Goal: Find specific page/section: Find specific page/section

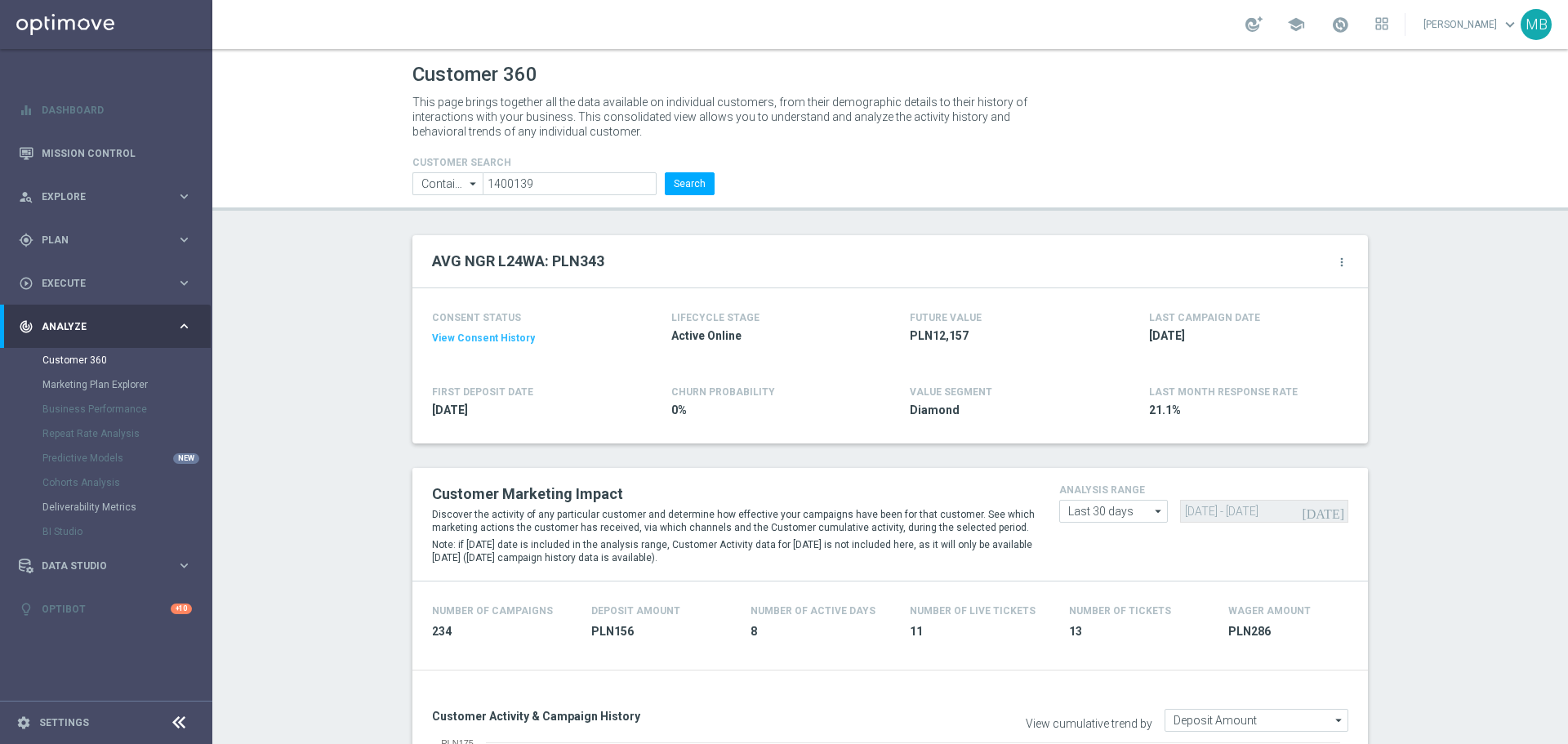
click at [672, 176] on button "Search" at bounding box center [689, 183] width 49 height 23
click at [698, 183] on button "Search" at bounding box center [689, 183] width 49 height 23
click at [681, 187] on button "Search" at bounding box center [689, 183] width 49 height 23
click at [676, 177] on button "Search" at bounding box center [689, 183] width 49 height 23
click at [599, 185] on input "1400139" at bounding box center [569, 183] width 174 height 23
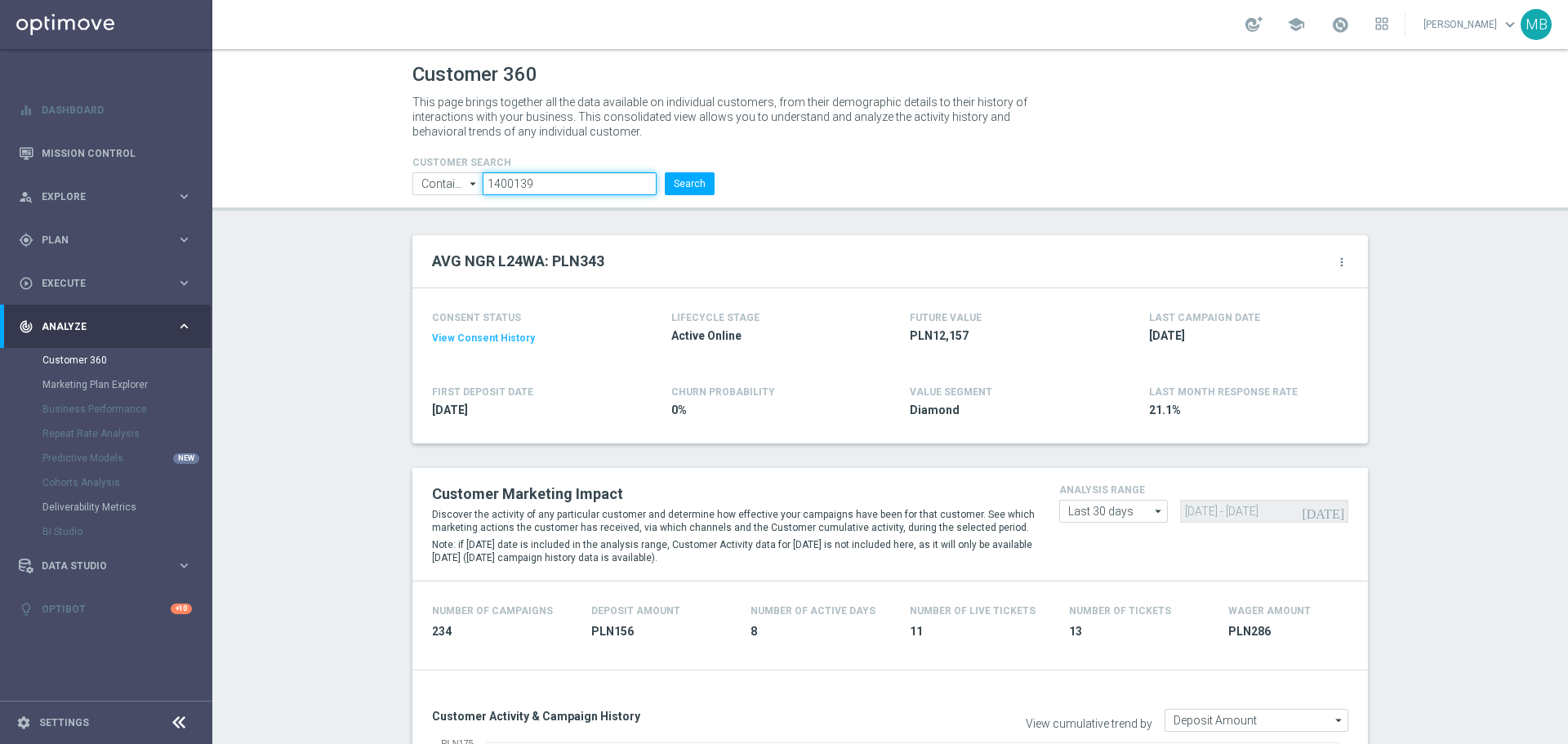
click at [599, 185] on input "1400139" at bounding box center [569, 183] width 174 height 23
paste input "3355553"
click at [682, 179] on button "Search" at bounding box center [689, 183] width 49 height 23
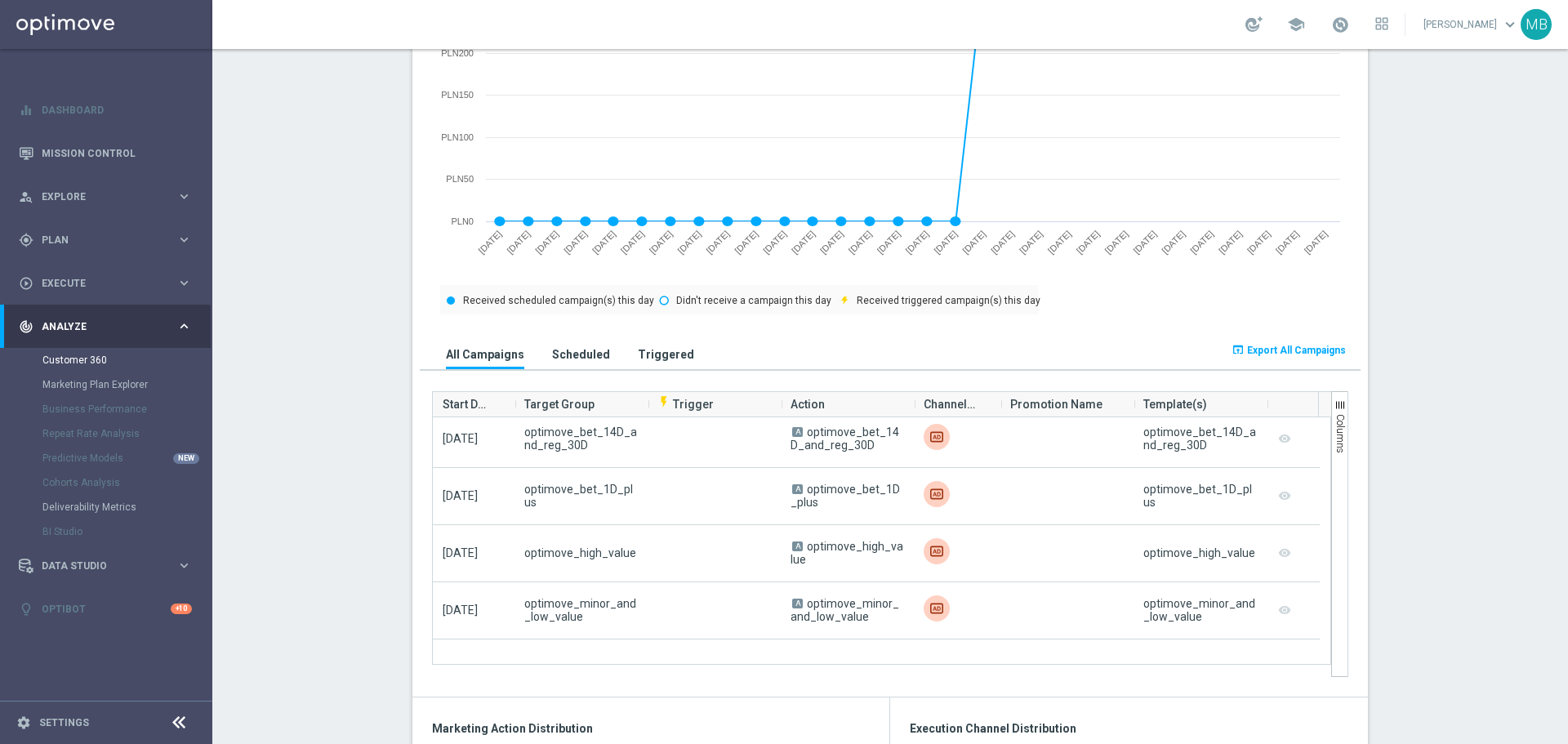
scroll to position [1551, 0]
click at [654, 364] on button "Triggered" at bounding box center [666, 354] width 64 height 30
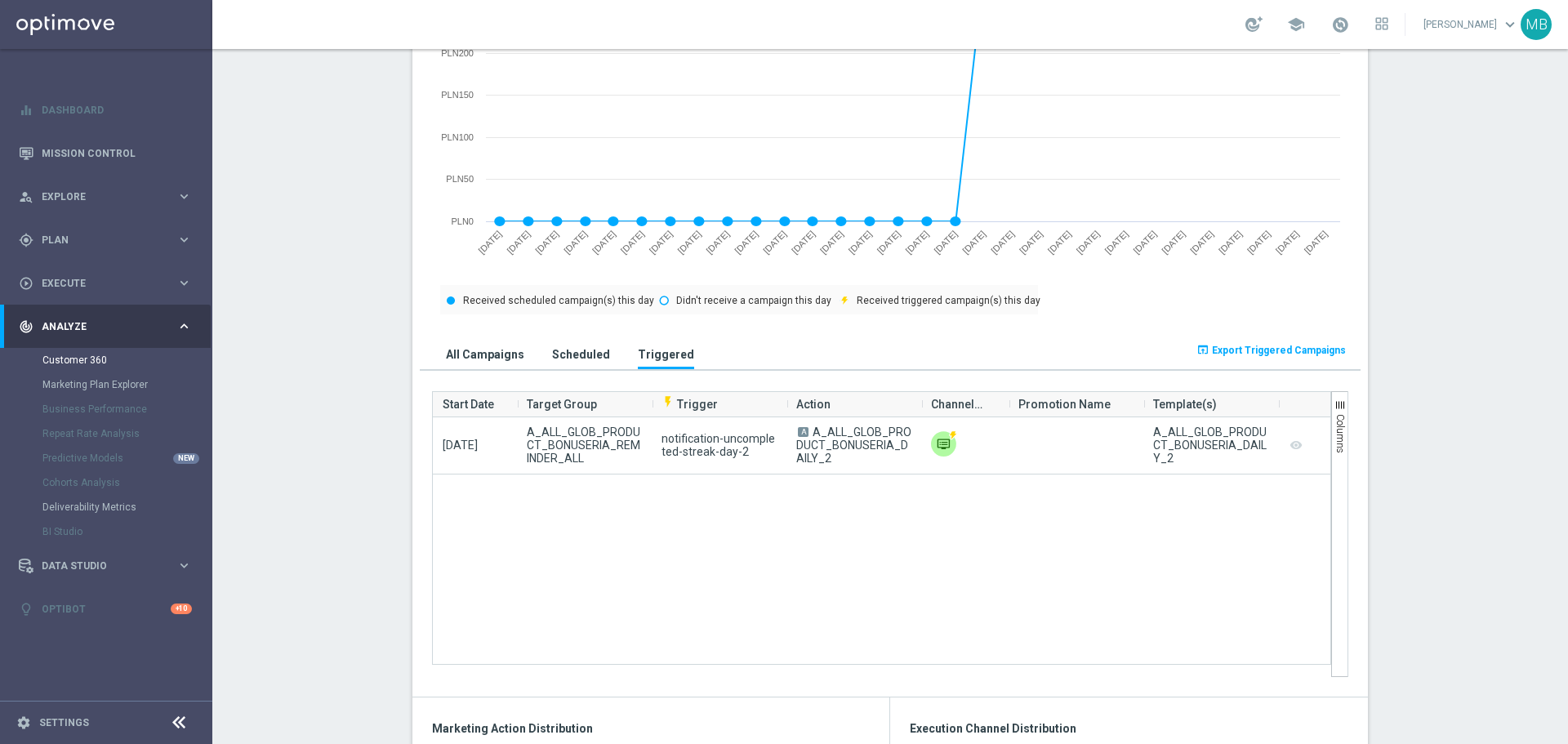
scroll to position [0, 0]
click at [462, 364] on button "All Campaigns" at bounding box center [485, 354] width 86 height 30
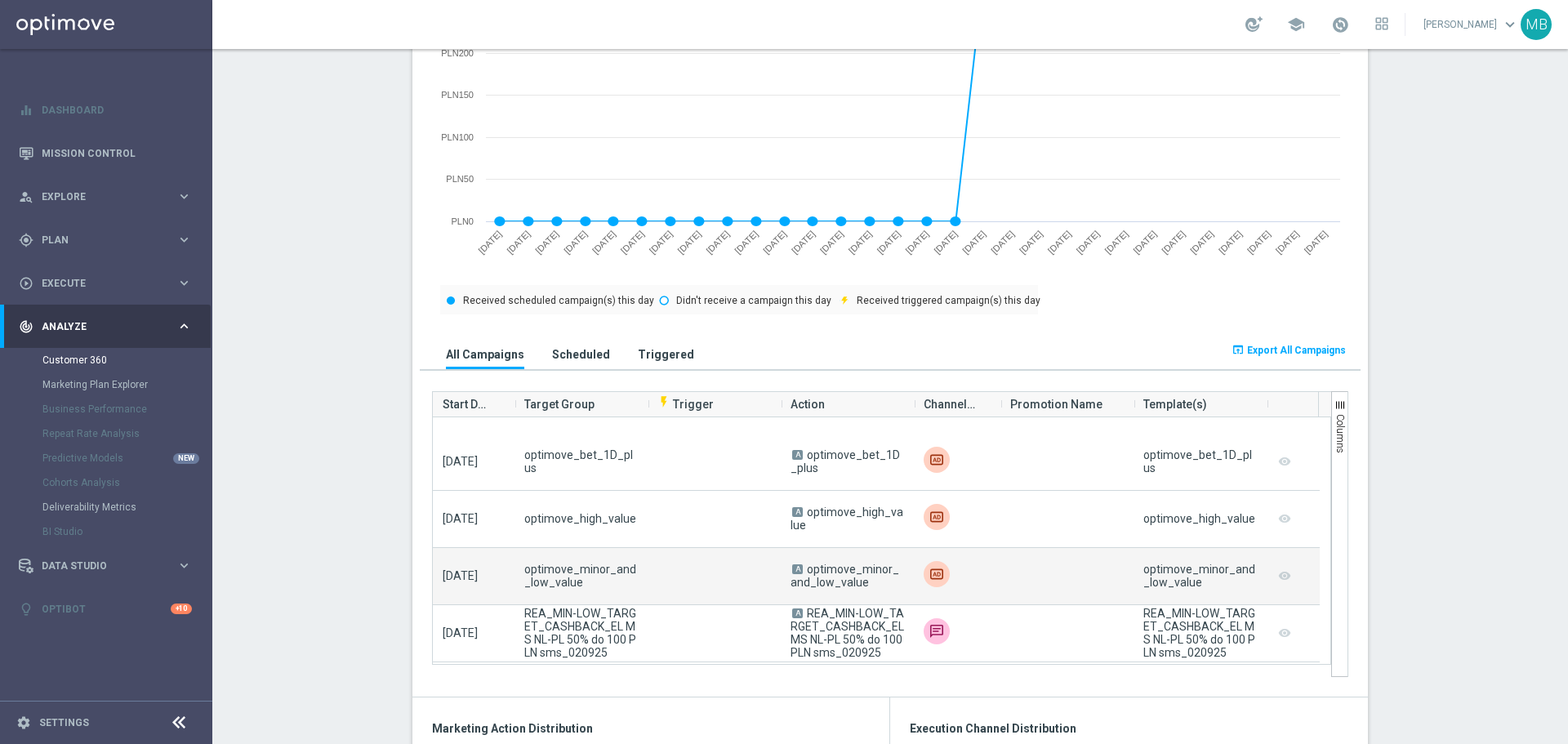
scroll to position [2204, 0]
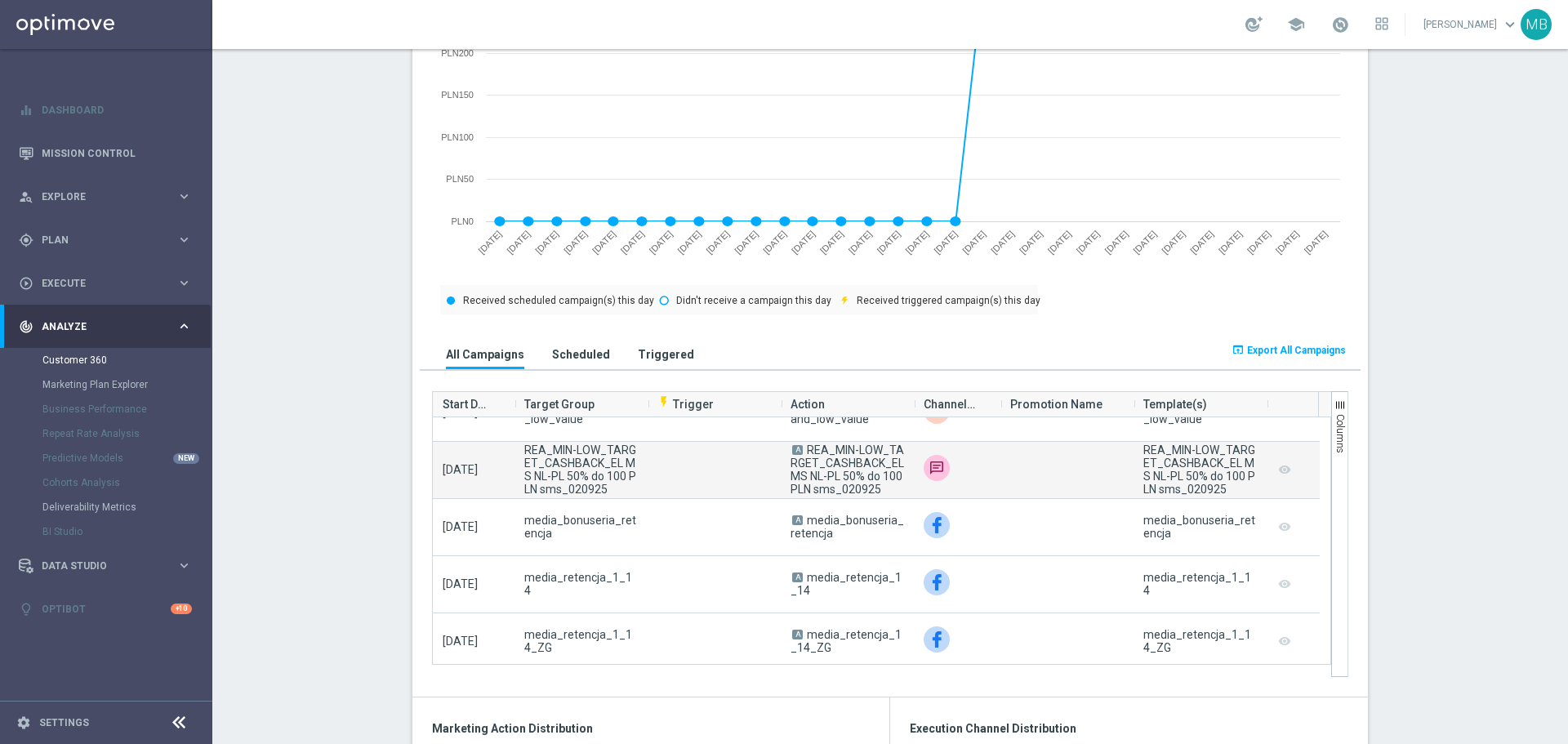
click at [879, 495] on span "A REA_MIN-LOW_TARGET_CASHBACK_EL MS NL-PL 50% do 100 PLN sms_020925" at bounding box center [847, 469] width 114 height 52
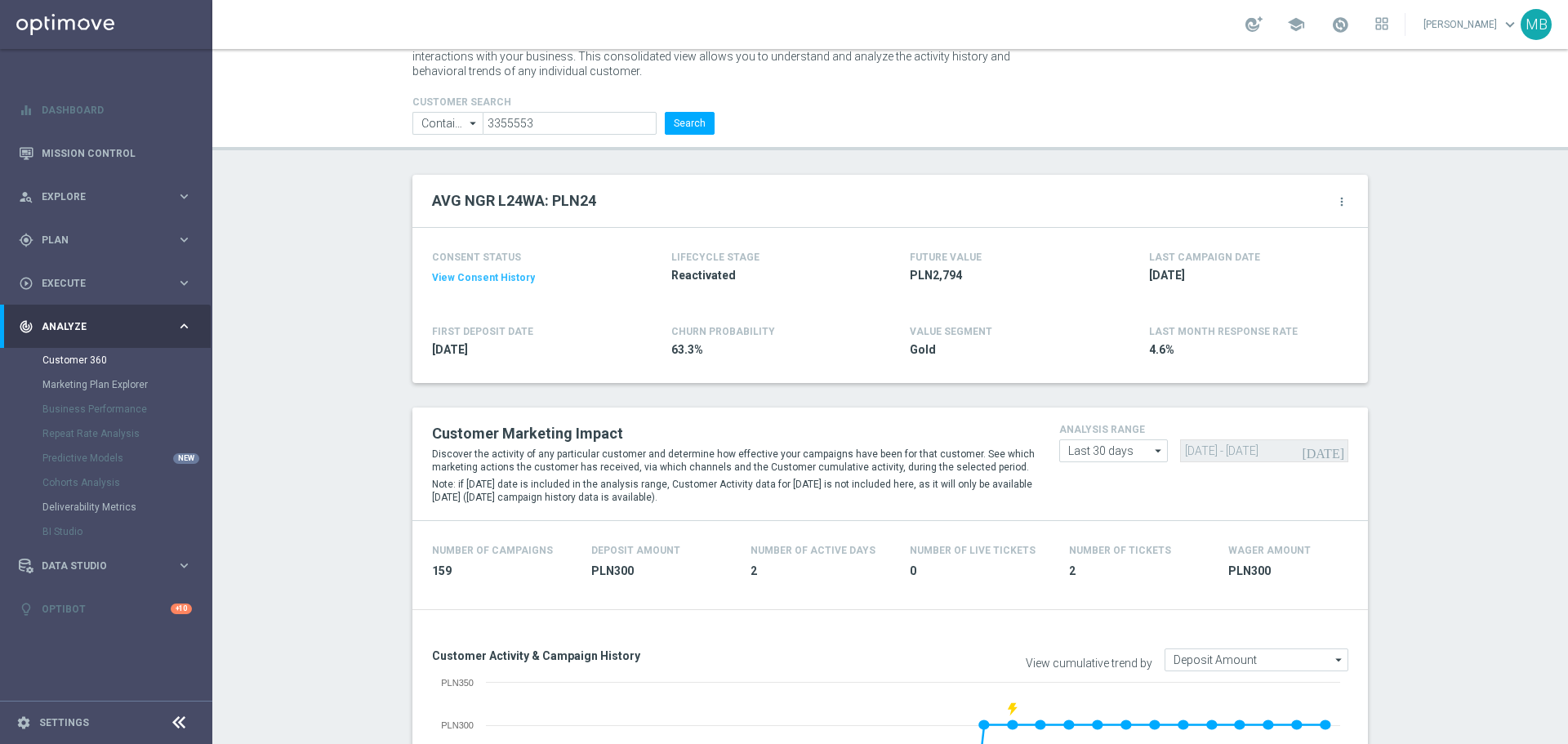
scroll to position [0, 0]
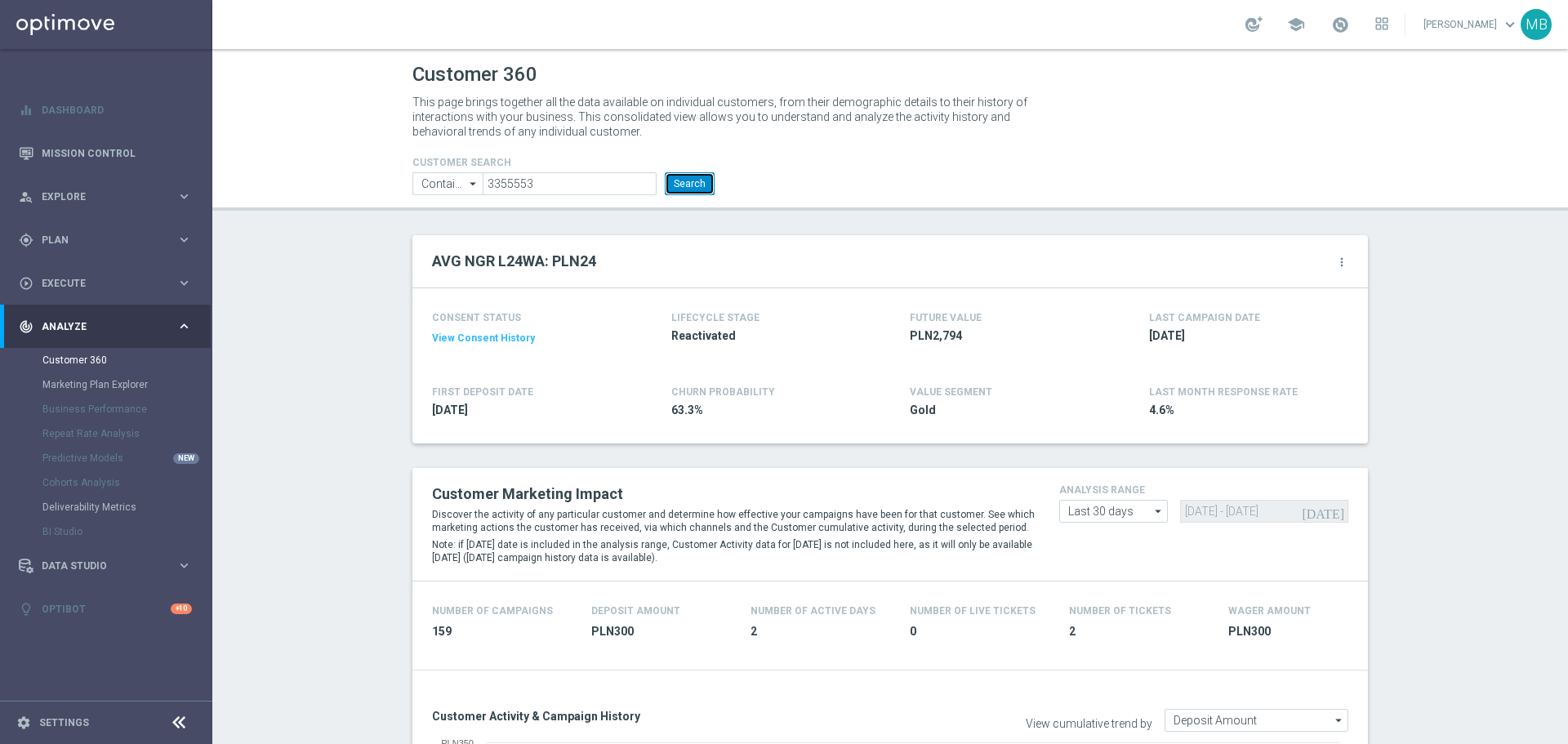
click at [686, 185] on button "Search" at bounding box center [689, 183] width 49 height 23
click at [589, 185] on input "3355553" at bounding box center [569, 183] width 174 height 23
paste input "1832310"
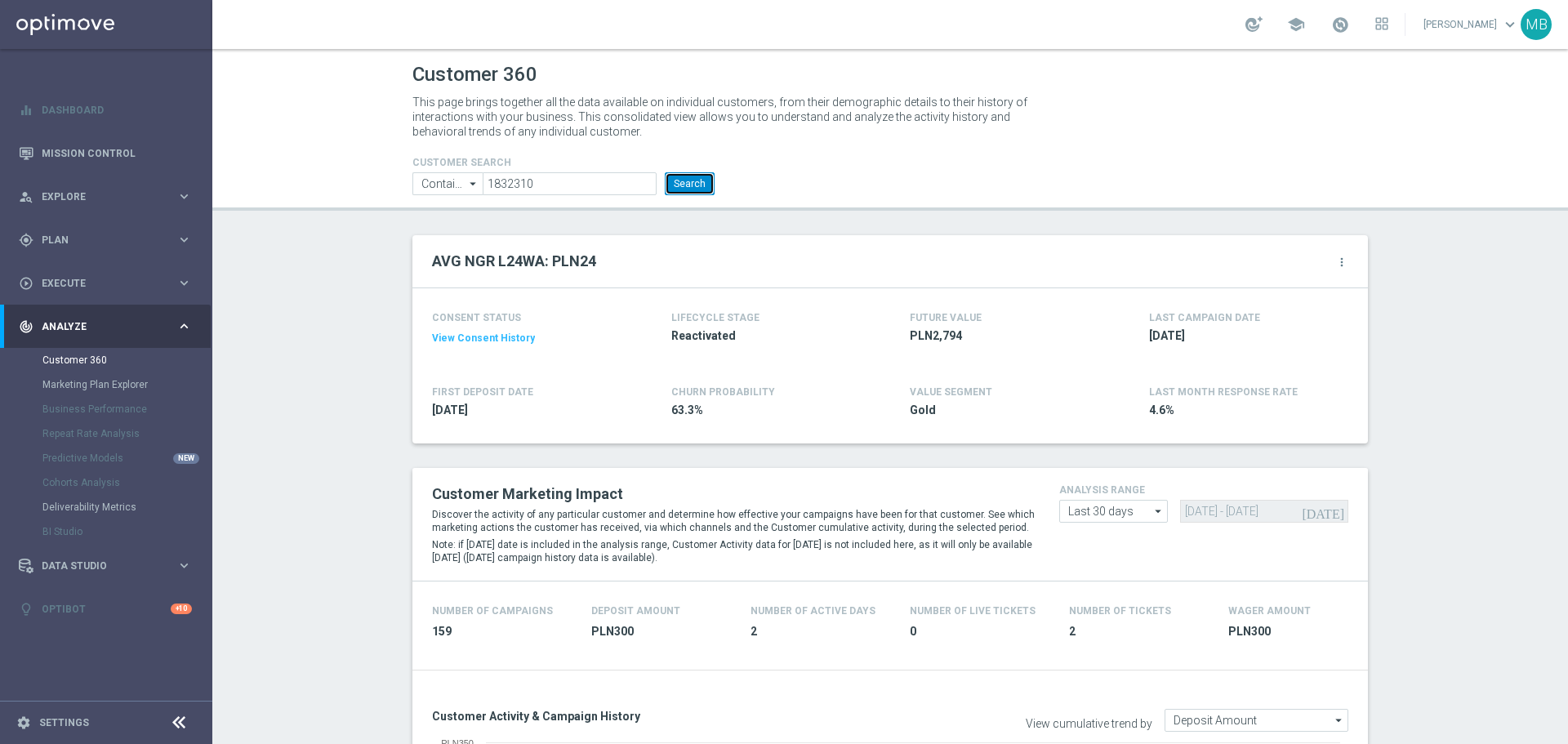
click at [677, 182] on button "Search" at bounding box center [689, 183] width 49 height 23
click at [574, 181] on input "1832310" at bounding box center [569, 183] width 174 height 23
paste input "600526"
type input "600526"
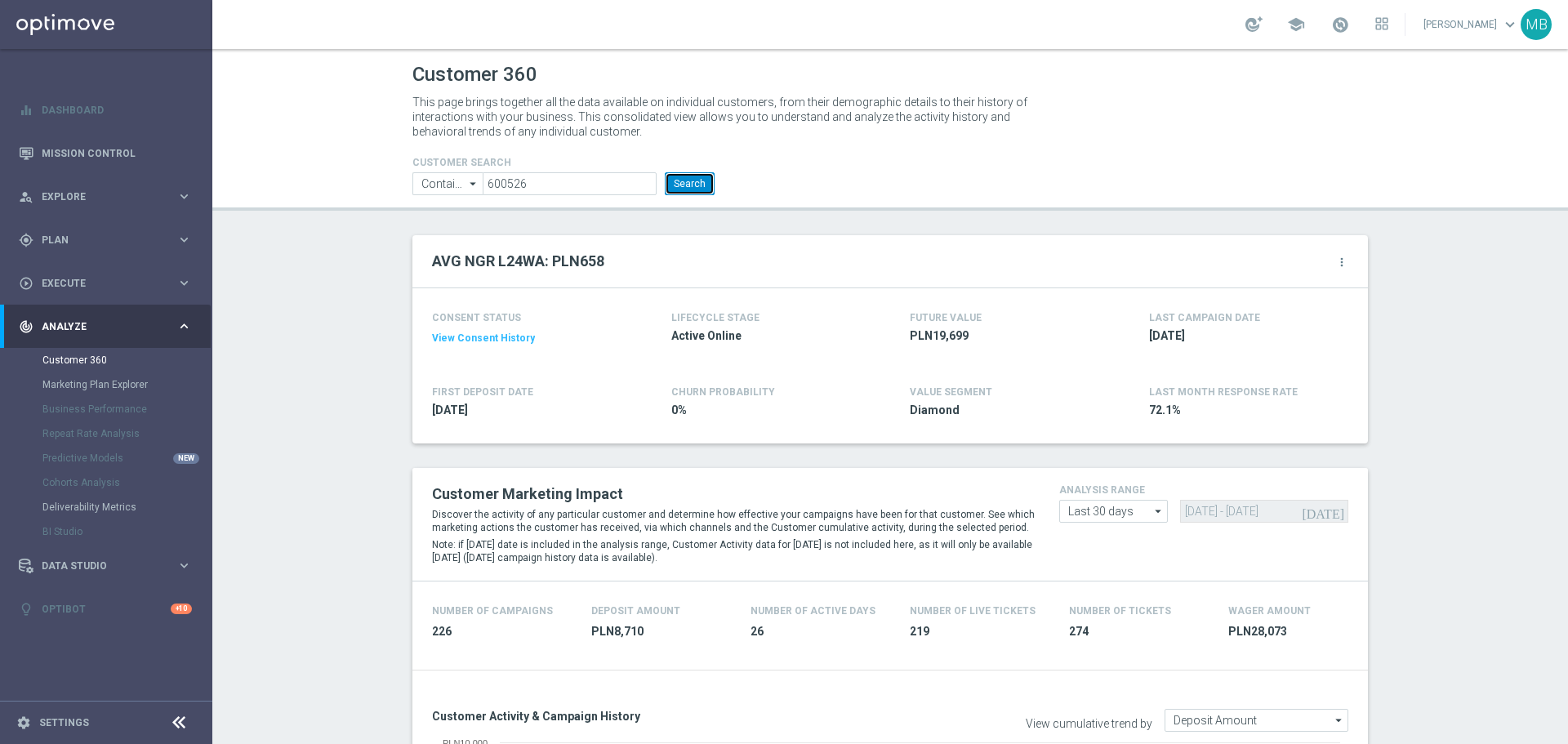
click at [685, 180] on button "Search" at bounding box center [689, 183] width 49 height 23
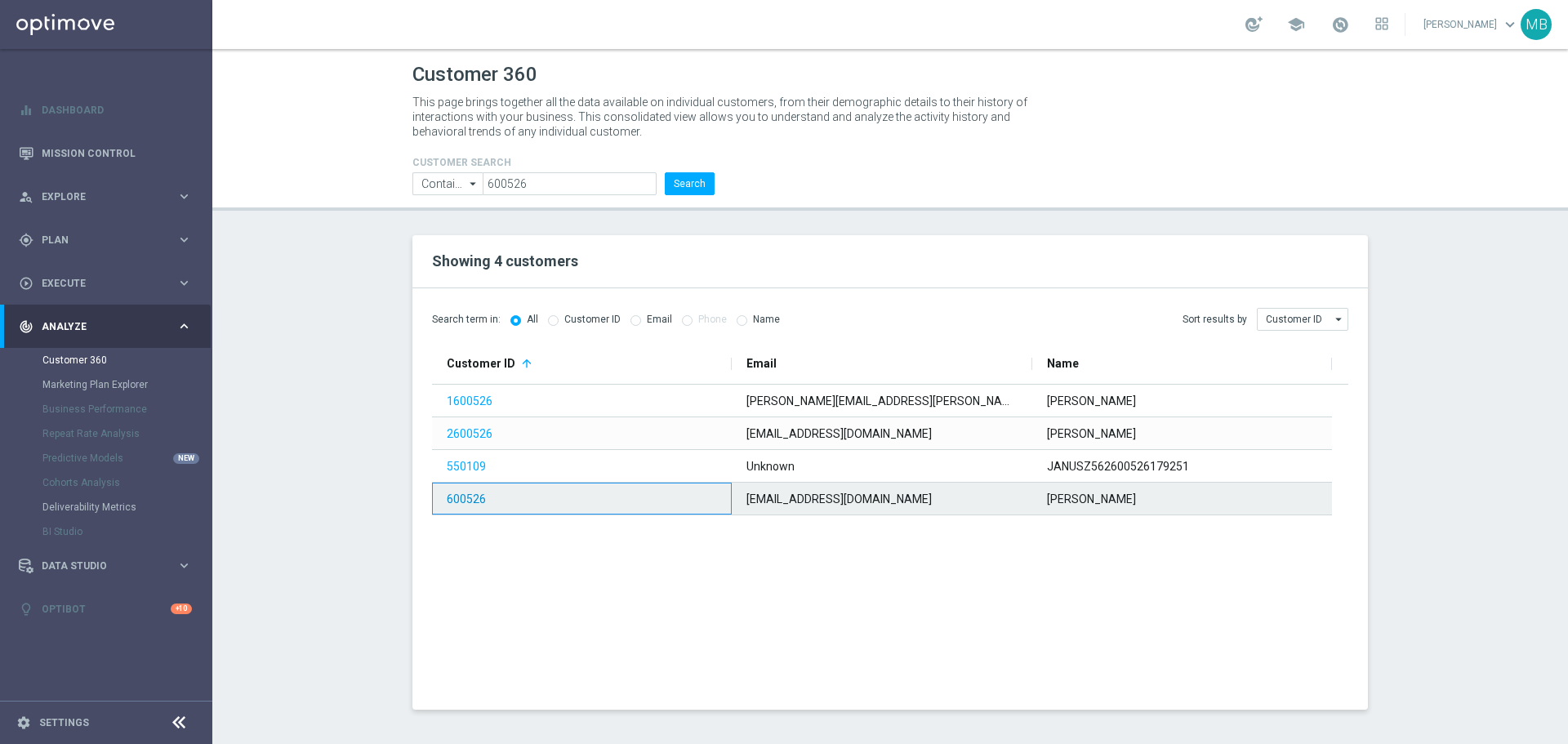
click at [463, 501] on link "600526" at bounding box center [466, 499] width 39 height 13
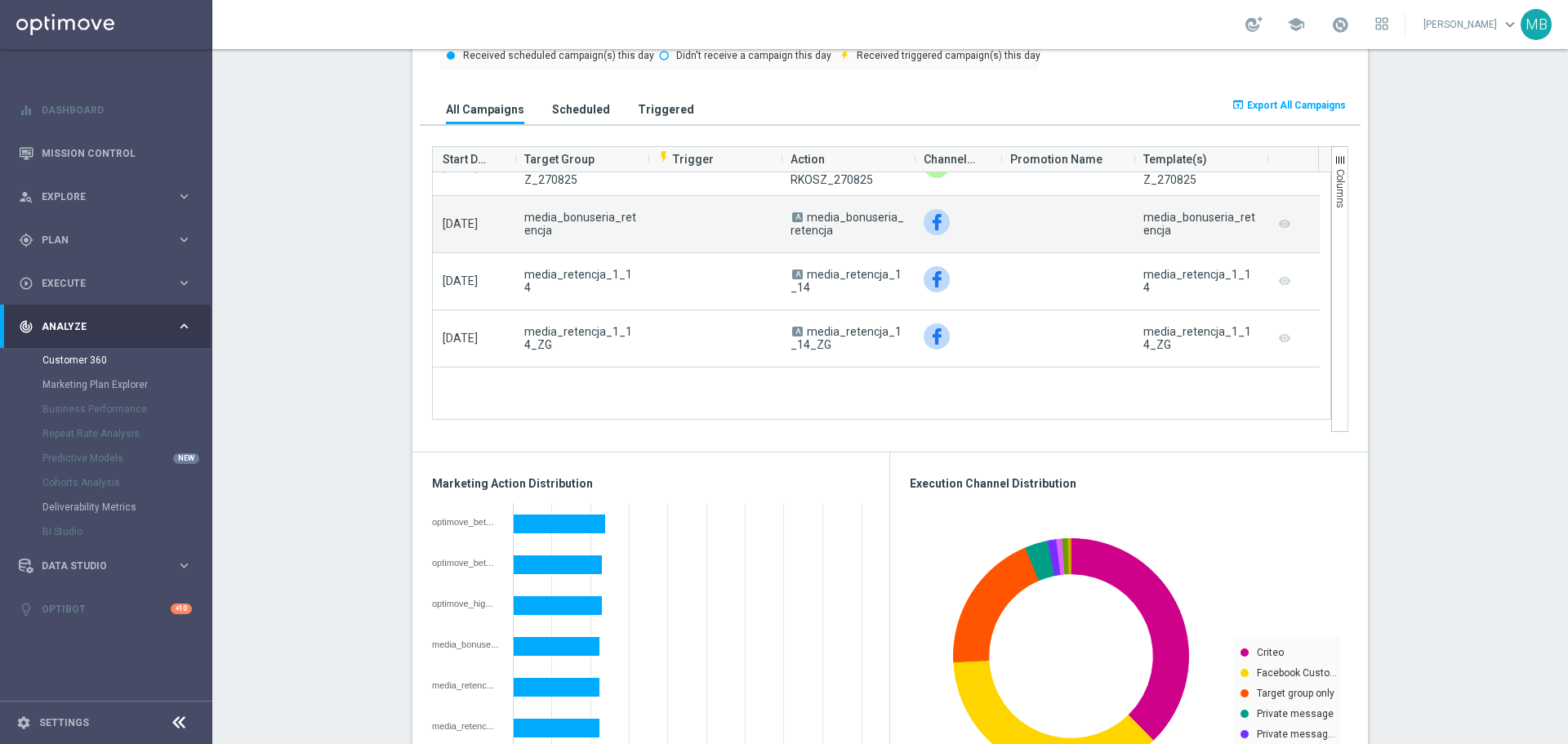
scroll to position [5306, 0]
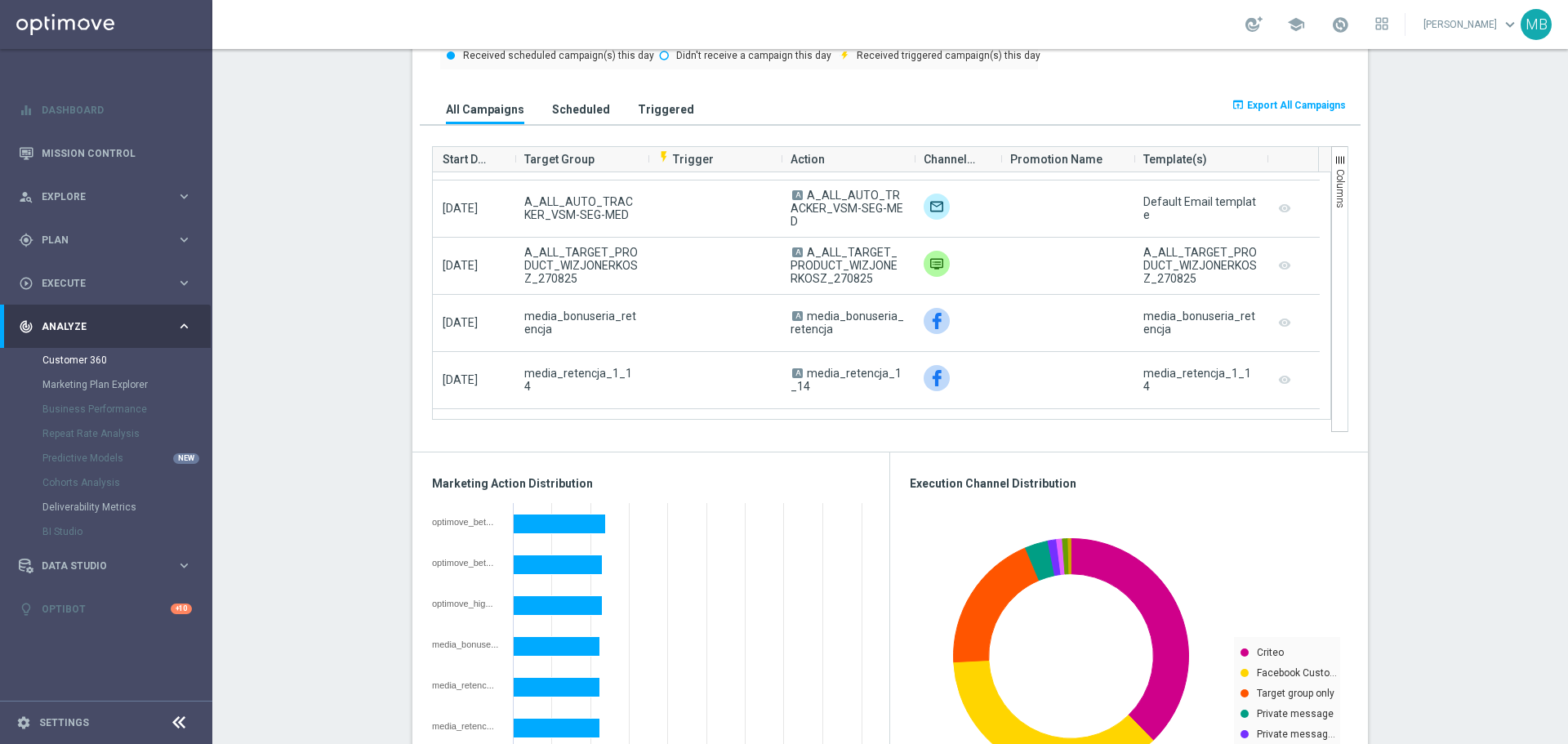
click at [643, 95] on button "Triggered" at bounding box center [666, 109] width 64 height 30
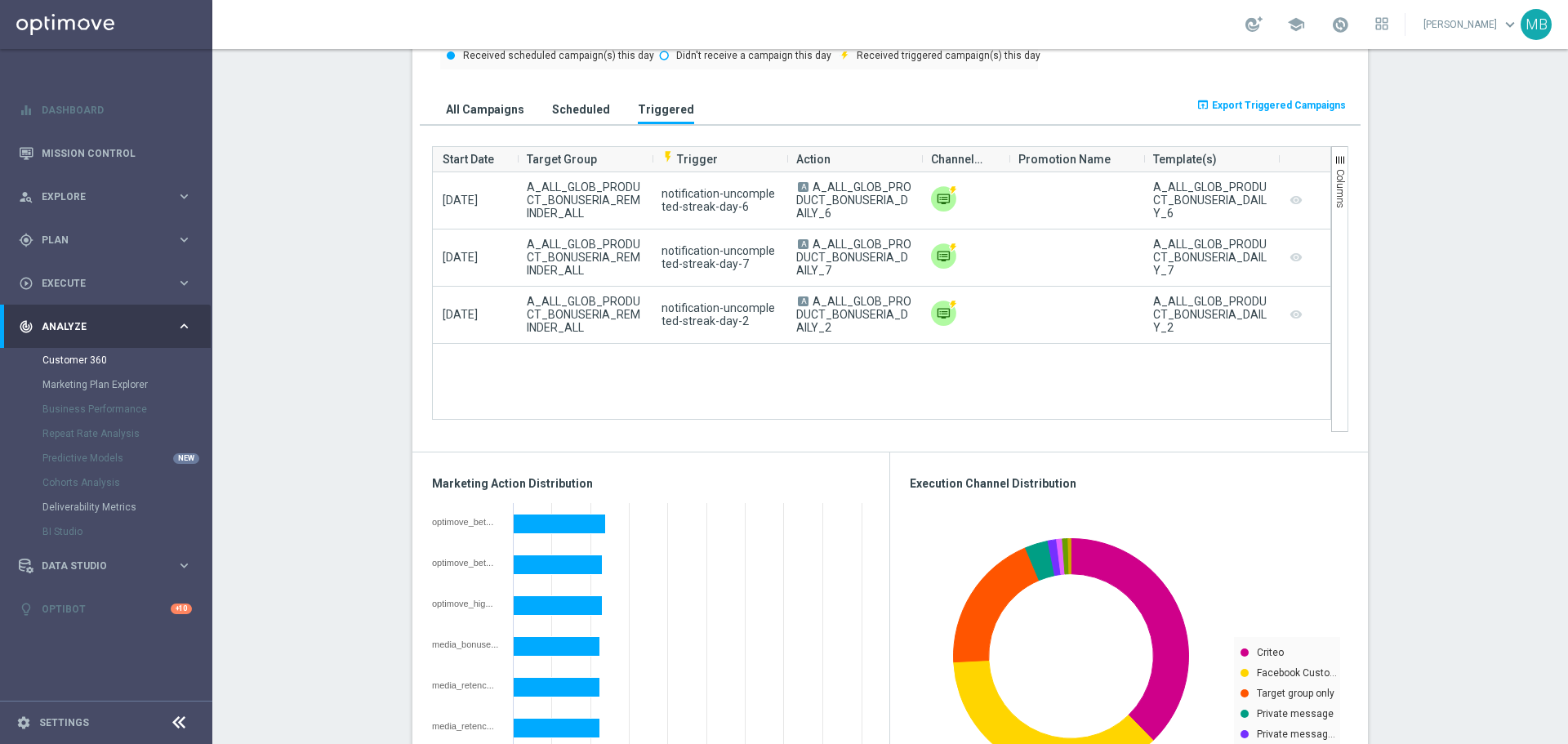
scroll to position [0, 0]
click at [552, 110] on h3 "Scheduled" at bounding box center [580, 110] width 58 height 15
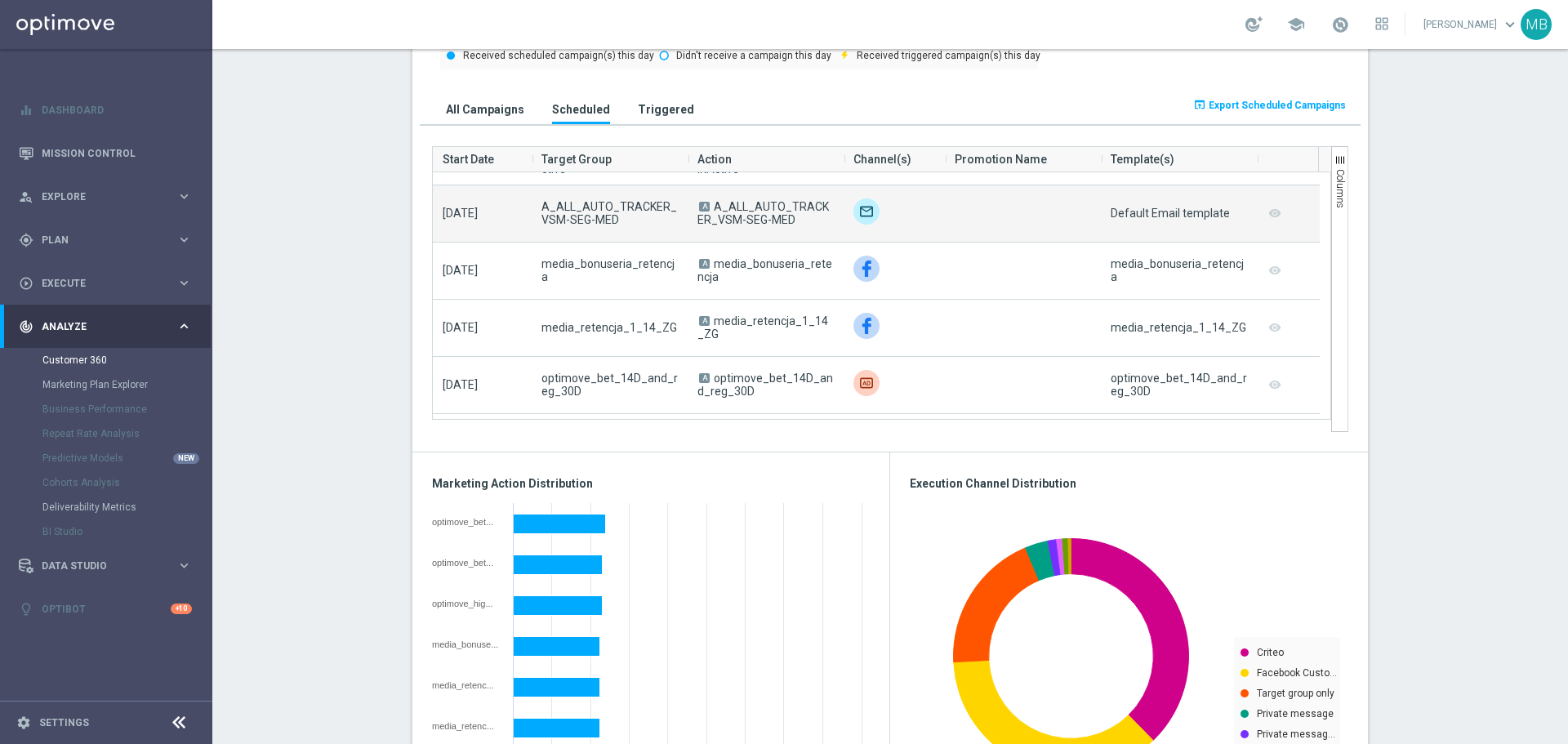
scroll to position [82, 0]
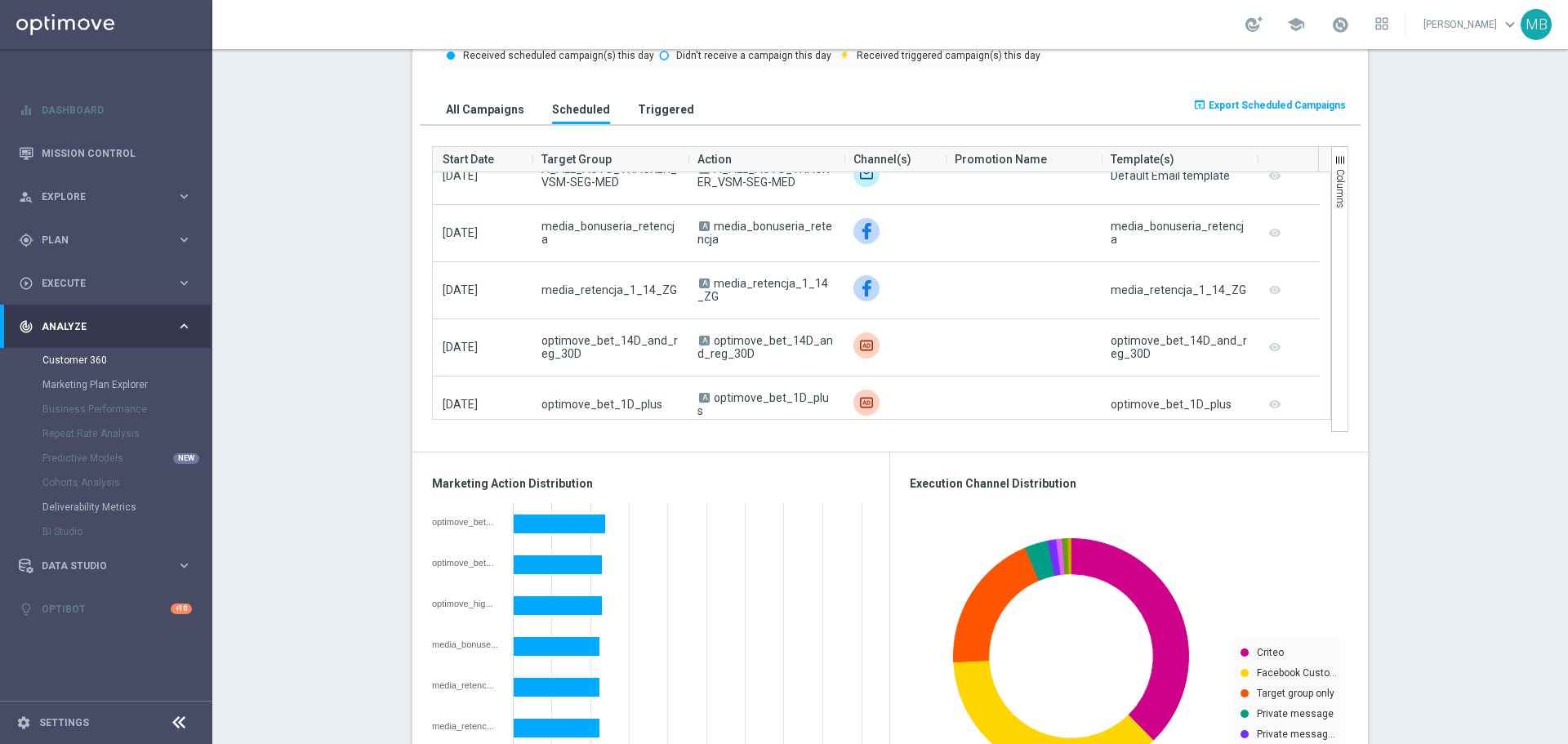
click at [650, 115] on h3 "Triggered" at bounding box center [666, 110] width 56 height 15
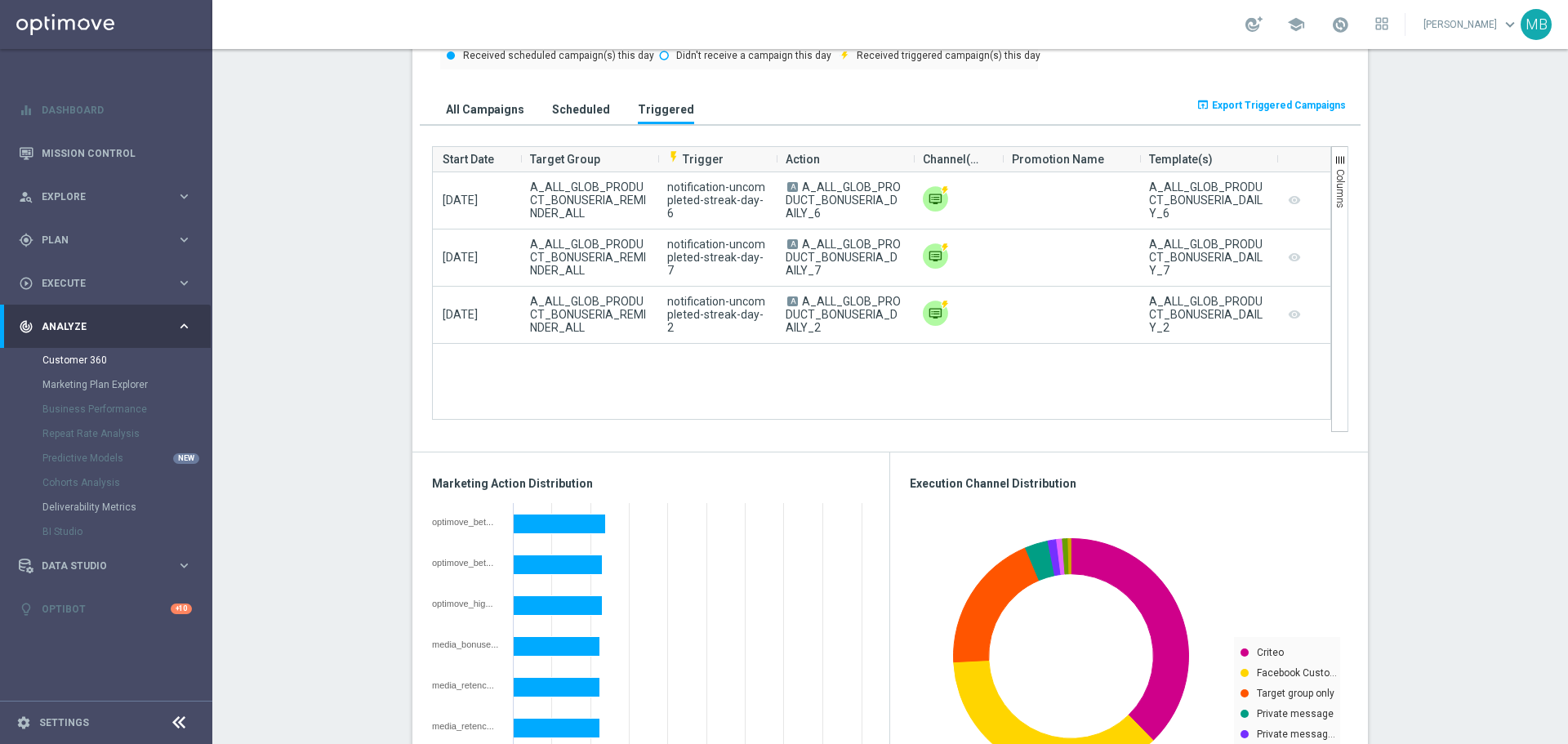
click at [591, 110] on h3 "Scheduled" at bounding box center [580, 110] width 58 height 15
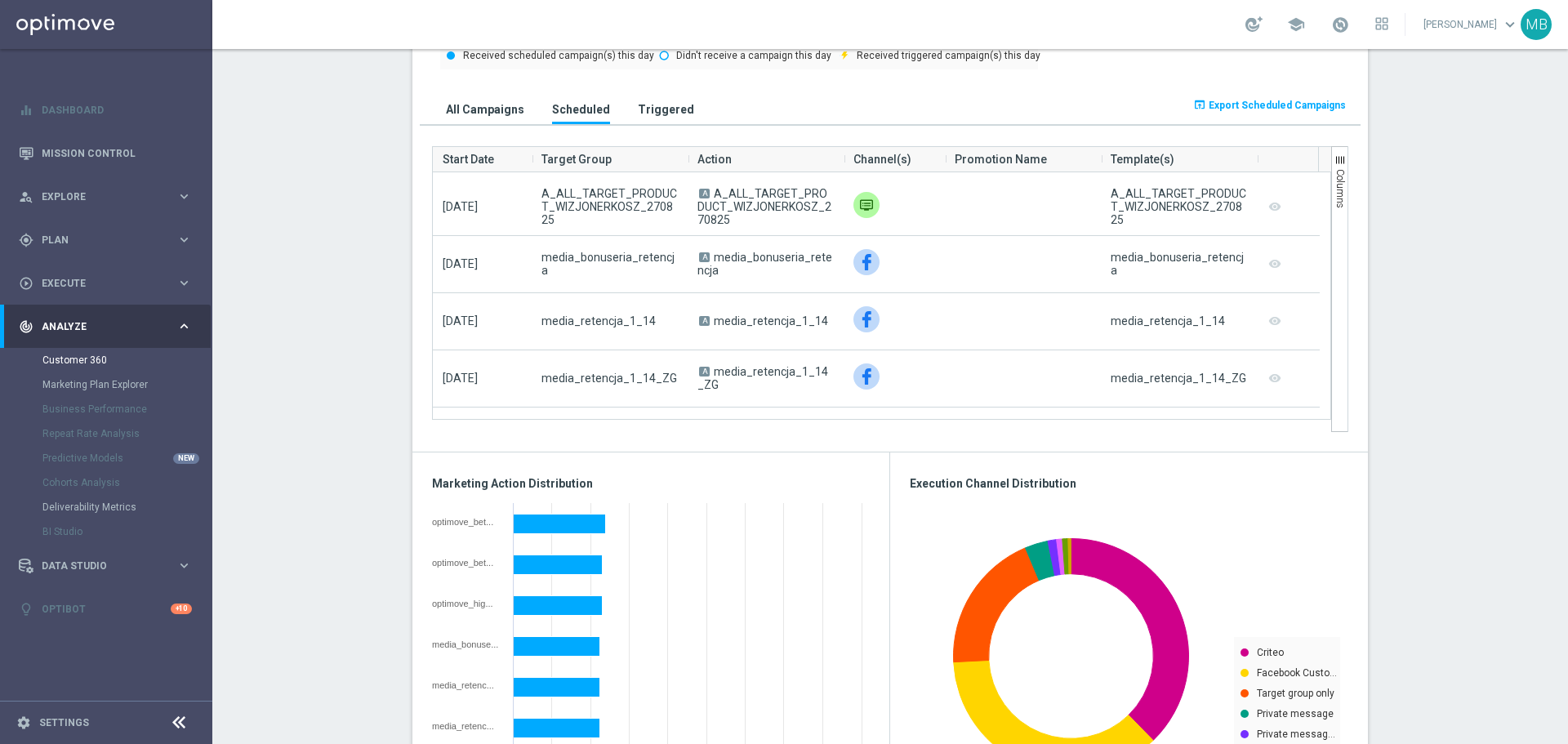
scroll to position [5469, 0]
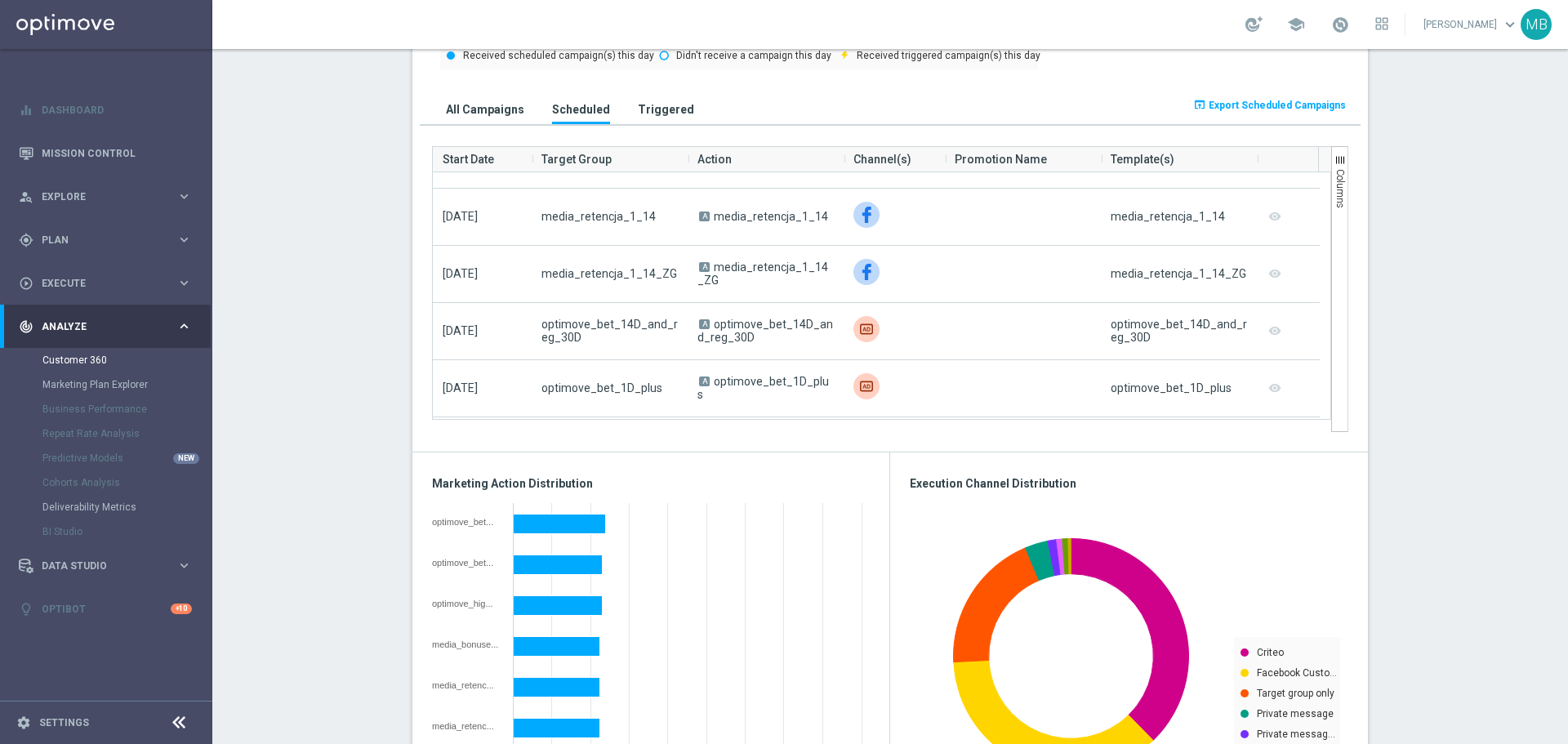
click at [467, 110] on h3 "All Campaigns" at bounding box center [486, 110] width 79 height 15
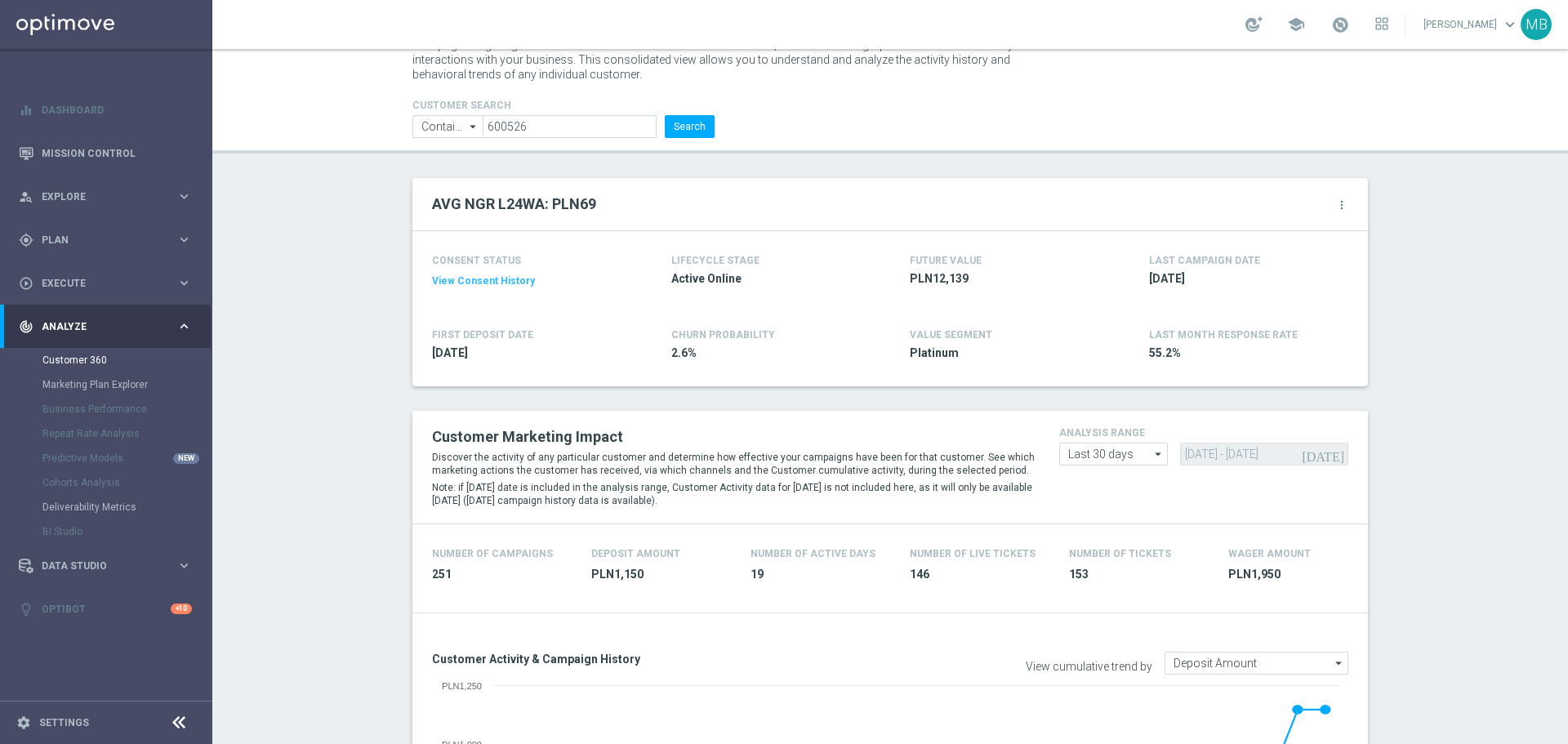
scroll to position [0, 0]
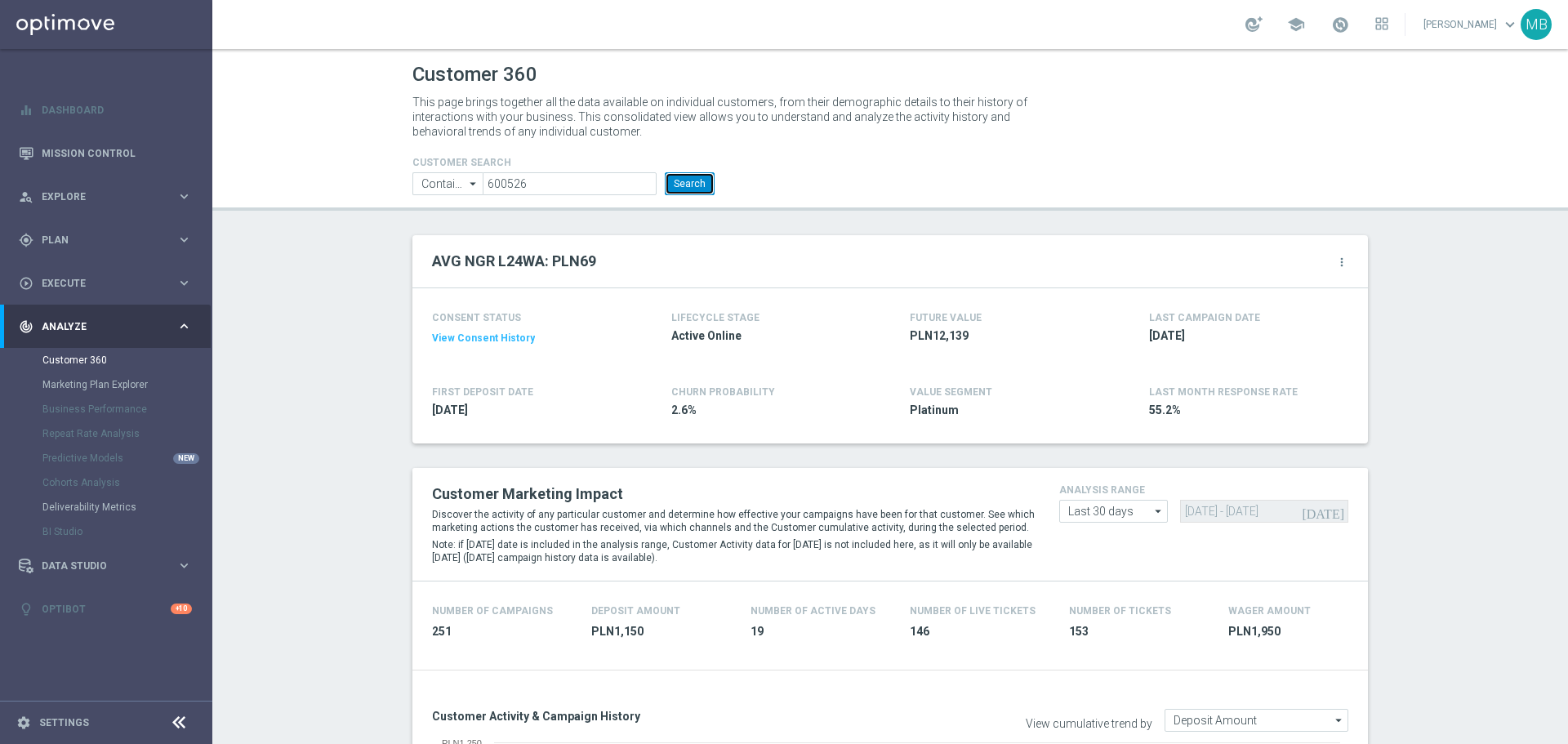
click at [683, 184] on button "Search" at bounding box center [689, 183] width 49 height 23
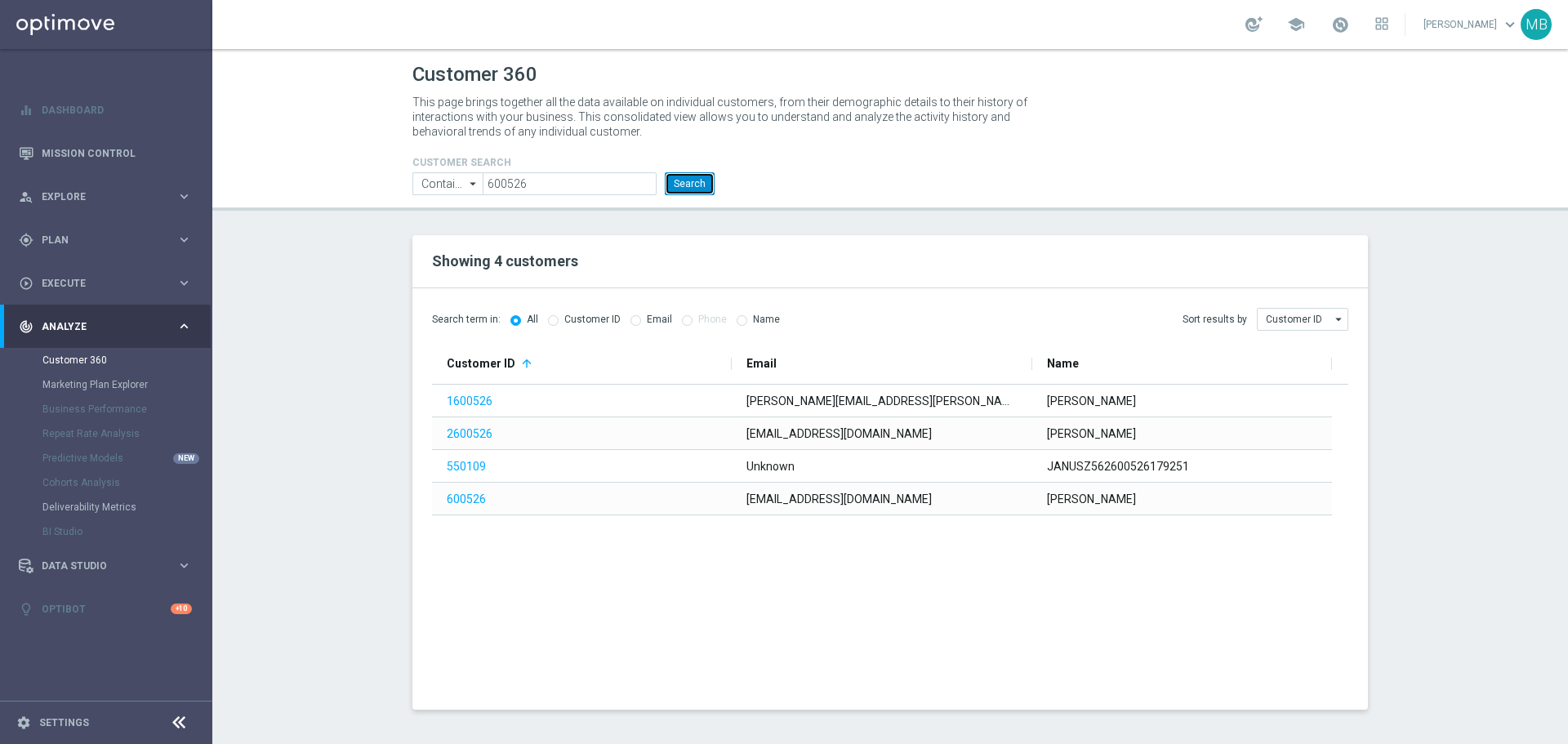
click at [683, 194] on button "Search" at bounding box center [689, 183] width 49 height 23
